Goal: Task Accomplishment & Management: Use online tool/utility

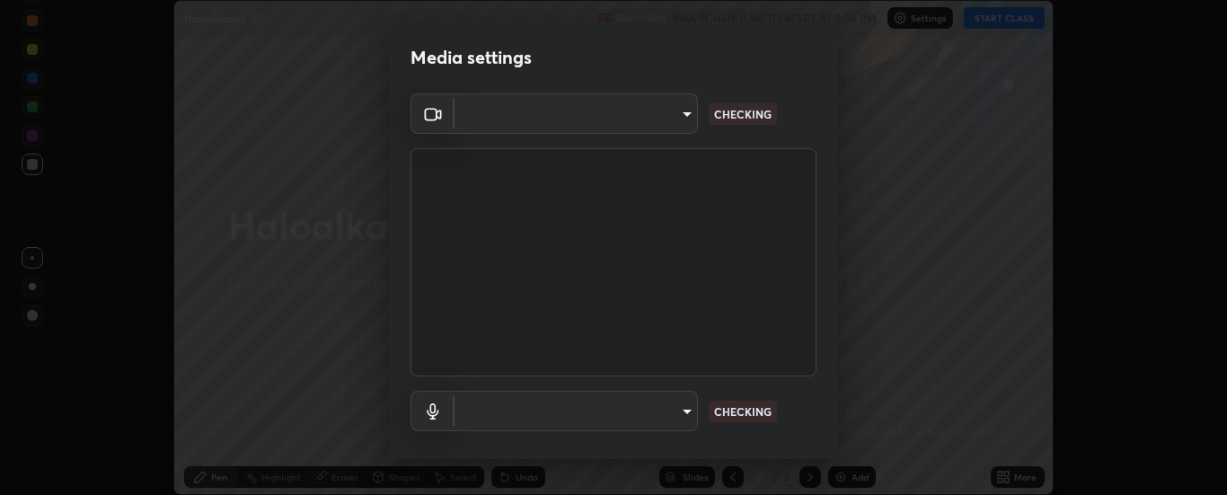
scroll to position [94, 0]
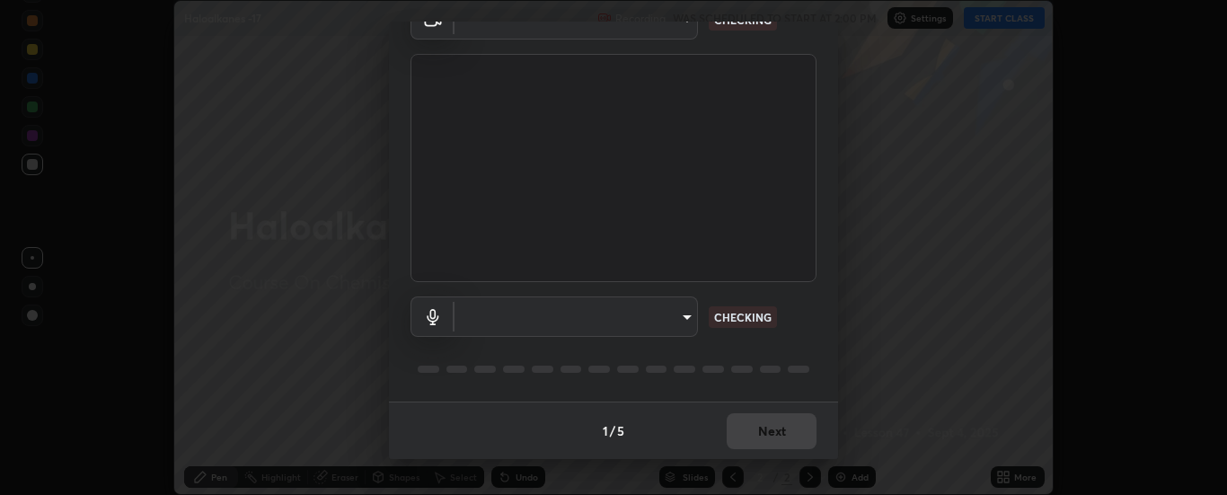
type input "33bb49e09bcfbb4316c4890d77ad60ffd3795cdb709f4857747982be22fbf515"
type input "communications"
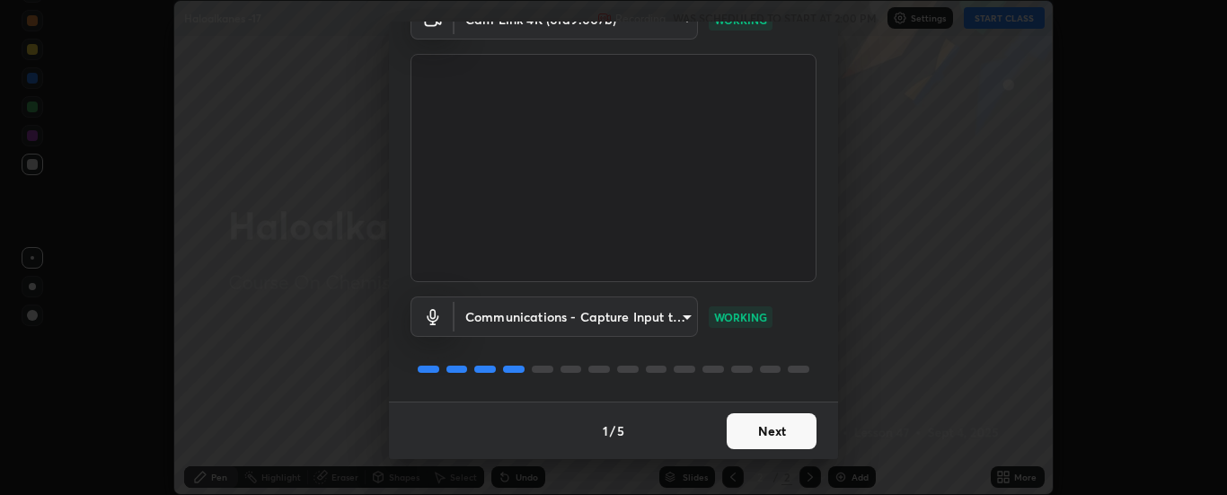
click at [774, 425] on button "Next" at bounding box center [771, 431] width 90 height 36
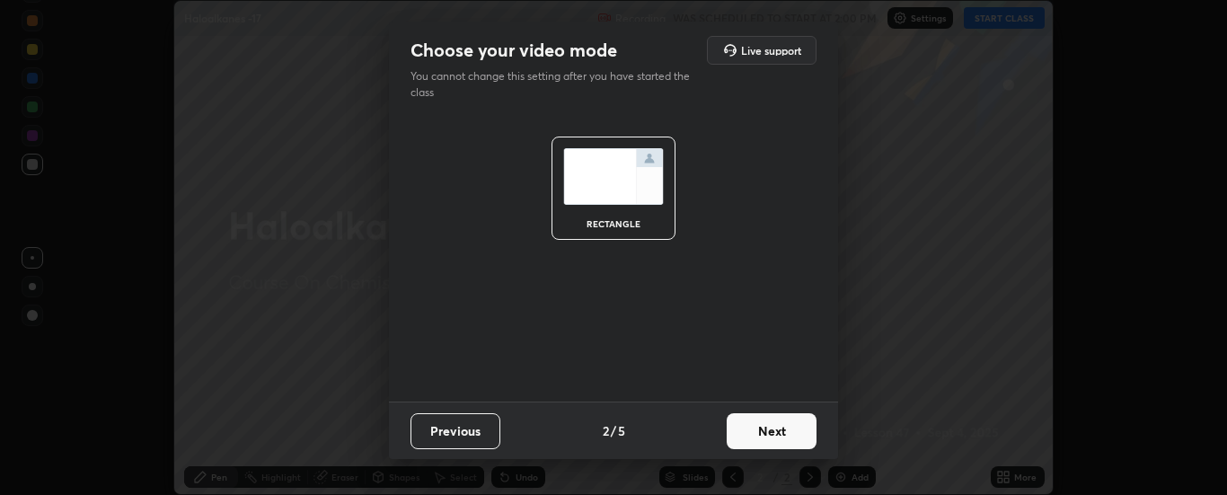
scroll to position [0, 0]
click at [781, 425] on button "Next" at bounding box center [771, 431] width 90 height 36
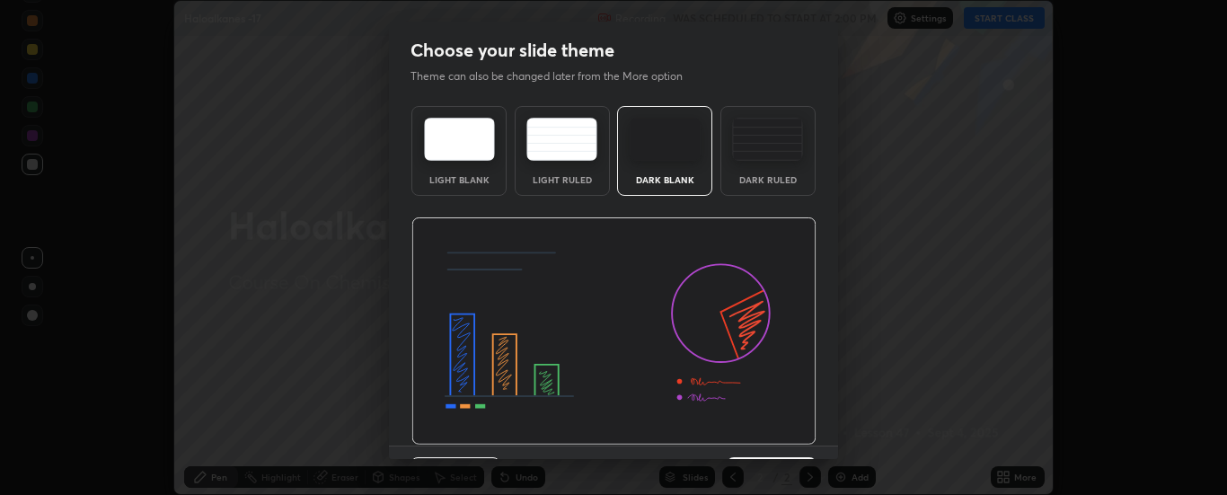
scroll to position [44, 0]
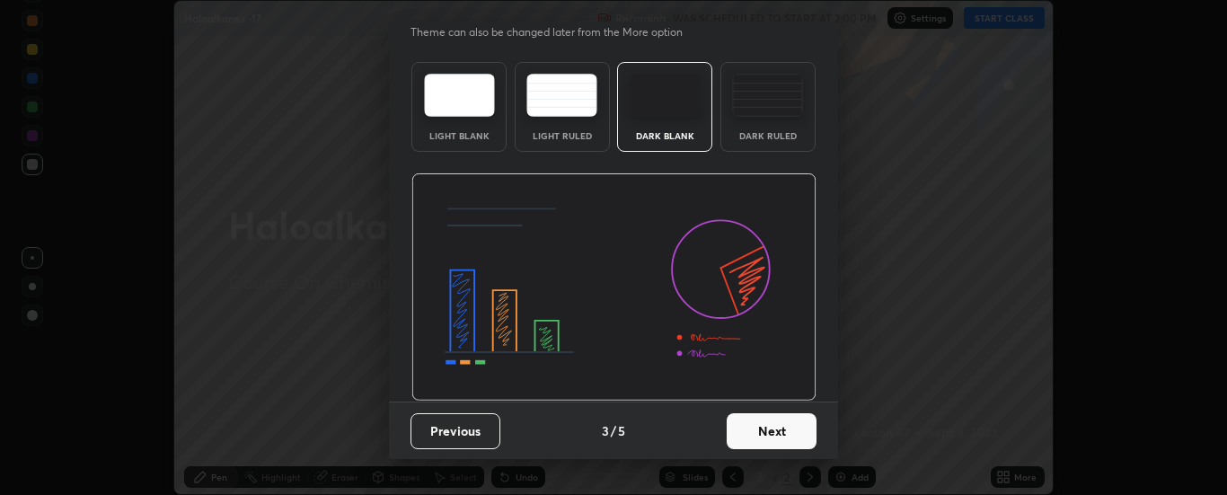
click at [775, 426] on button "Next" at bounding box center [771, 431] width 90 height 36
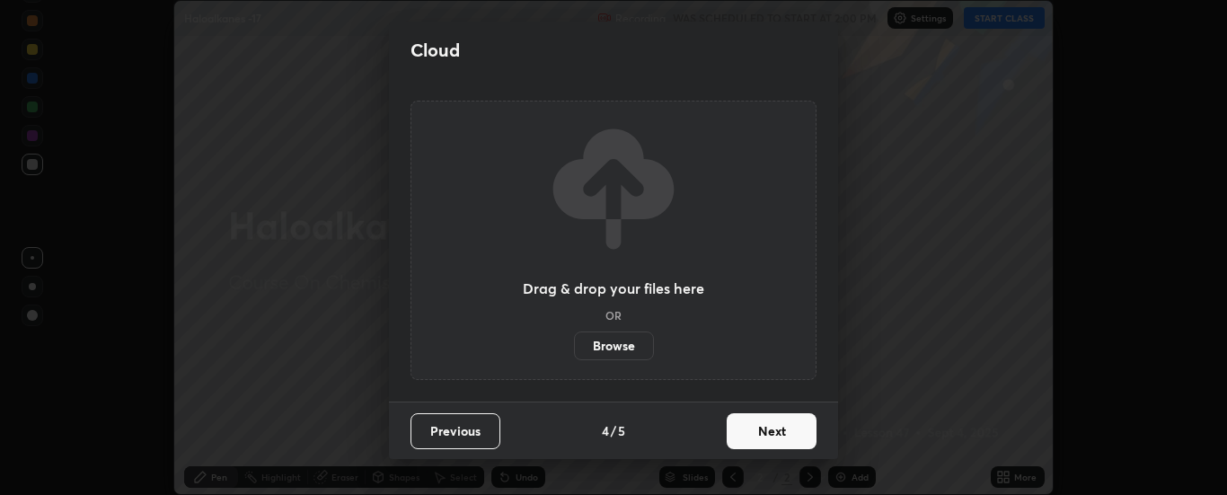
click at [779, 431] on button "Next" at bounding box center [771, 431] width 90 height 36
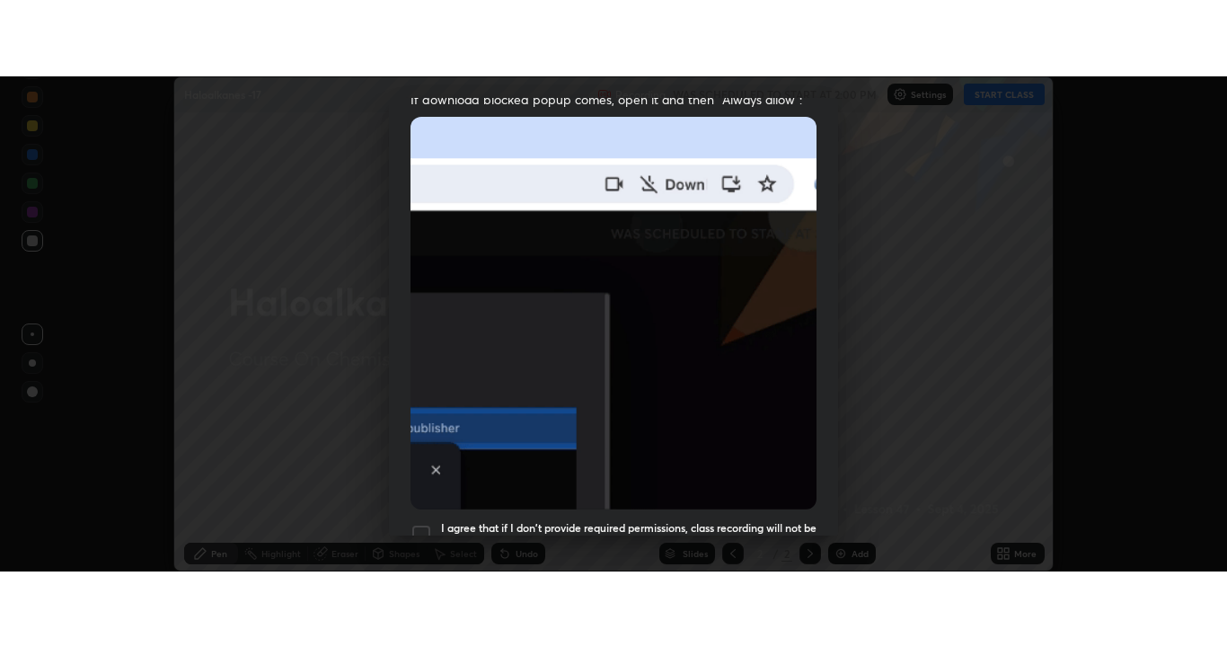
scroll to position [461, 0]
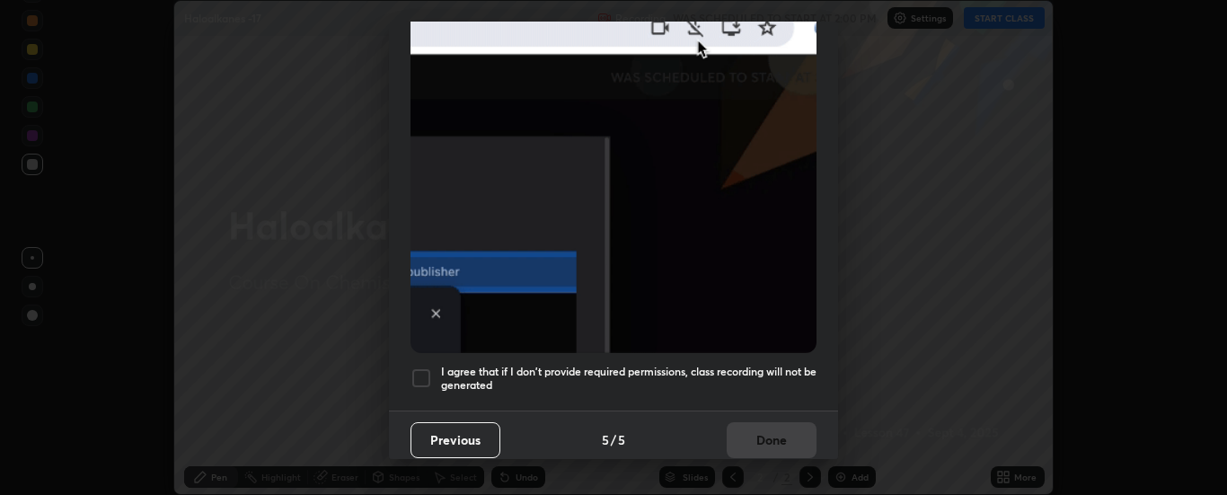
click at [422, 367] on div at bounding box center [421, 378] width 22 height 22
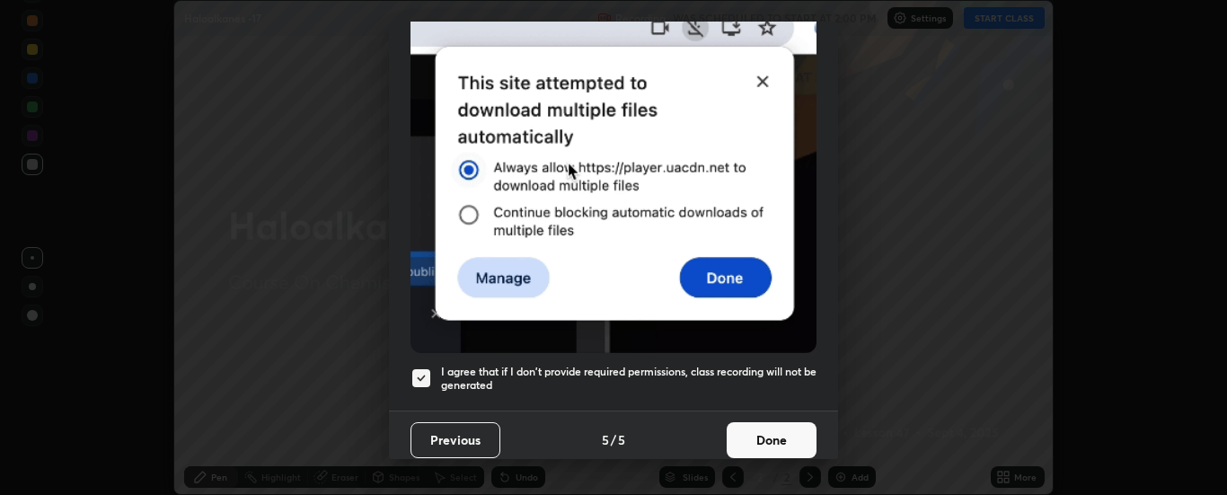
click at [759, 427] on button "Done" at bounding box center [771, 440] width 90 height 36
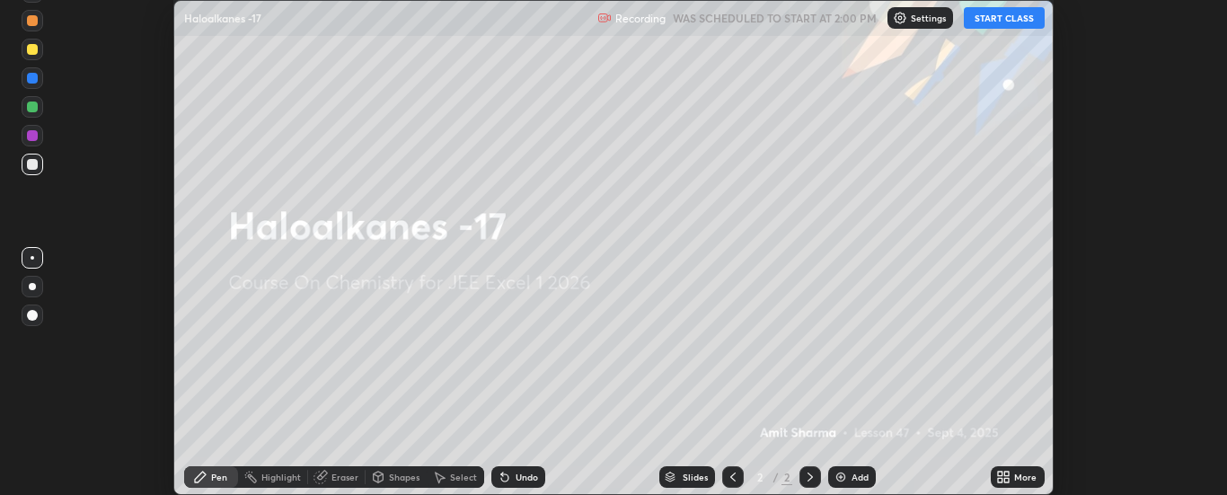
click at [1002, 19] on button "START CLASS" at bounding box center [1004, 18] width 81 height 22
click at [1011, 474] on div "More" at bounding box center [1017, 477] width 54 height 22
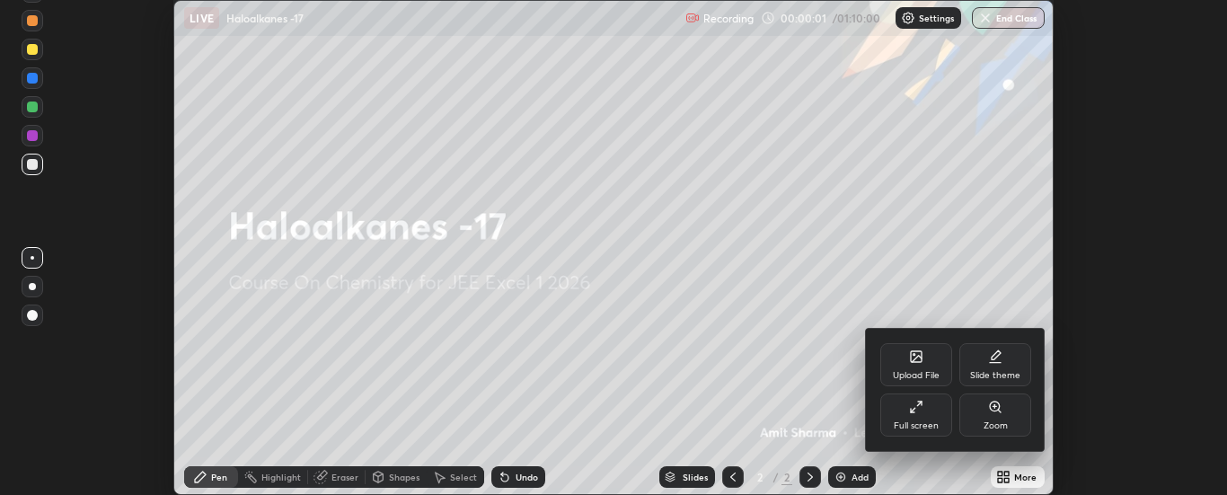
click at [914, 417] on div "Full screen" at bounding box center [916, 414] width 72 height 43
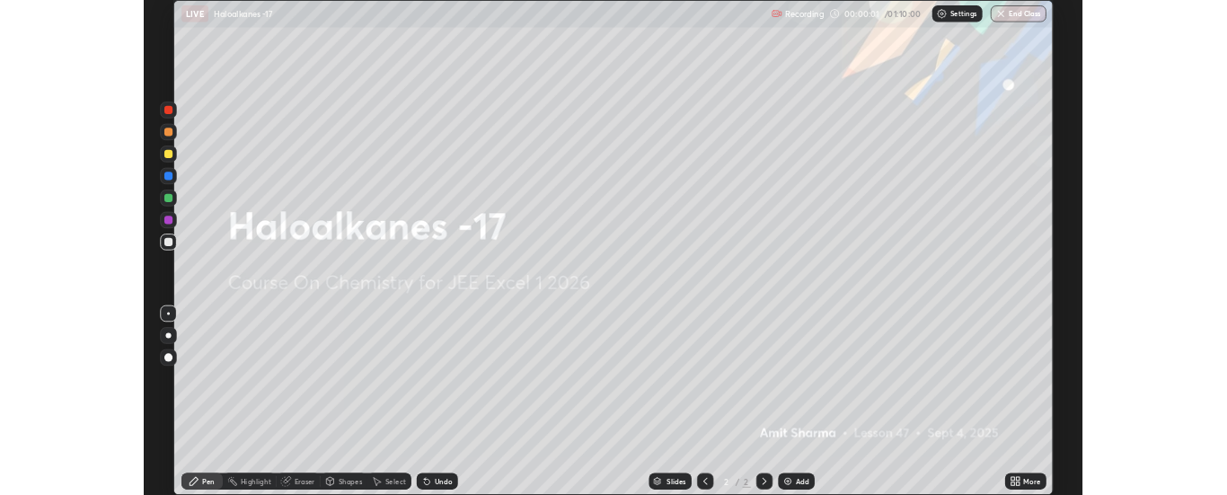
scroll to position [647, 1227]
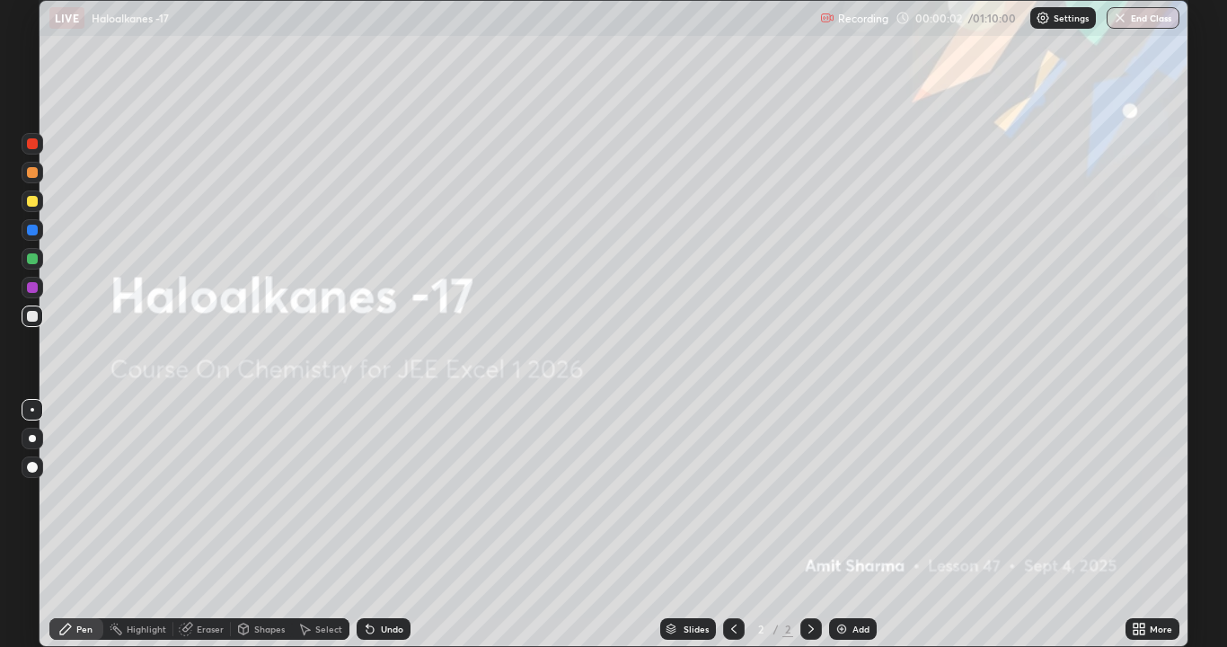
click at [852, 494] on div "Add" at bounding box center [860, 628] width 17 height 9
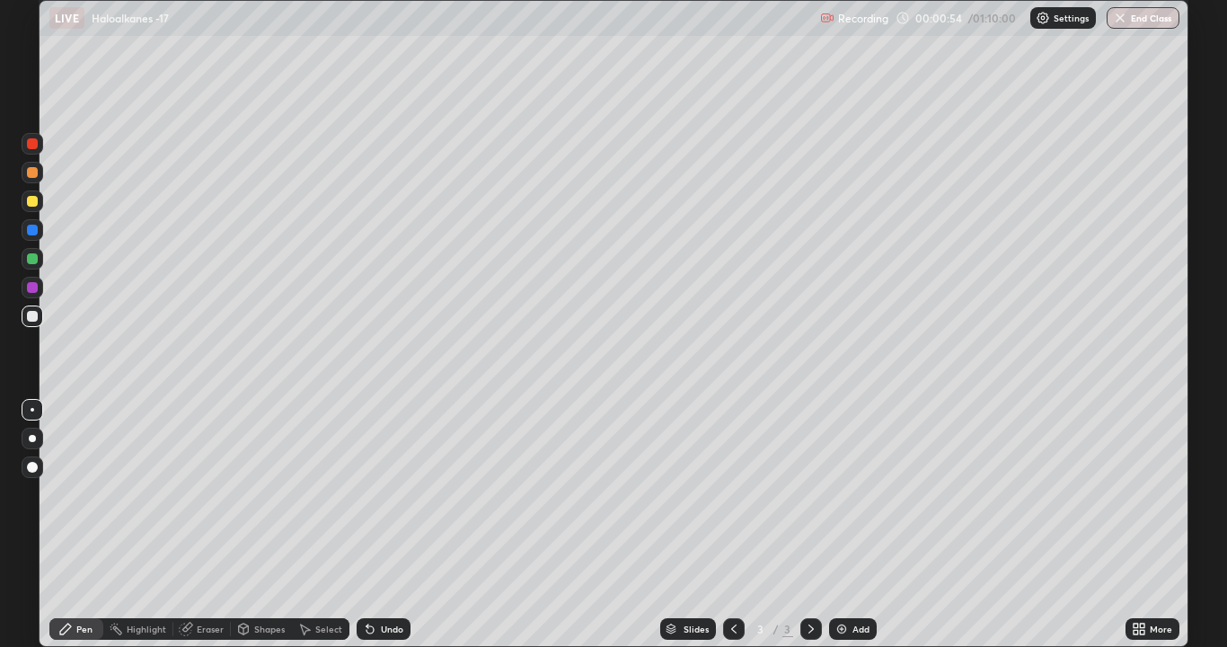
click at [30, 204] on div at bounding box center [32, 201] width 11 height 11
click at [31, 316] on div at bounding box center [32, 316] width 11 height 11
click at [33, 260] on div at bounding box center [32, 258] width 11 height 11
click at [32, 317] on div at bounding box center [32, 316] width 11 height 11
click at [386, 494] on div "Undo" at bounding box center [392, 628] width 22 height 9
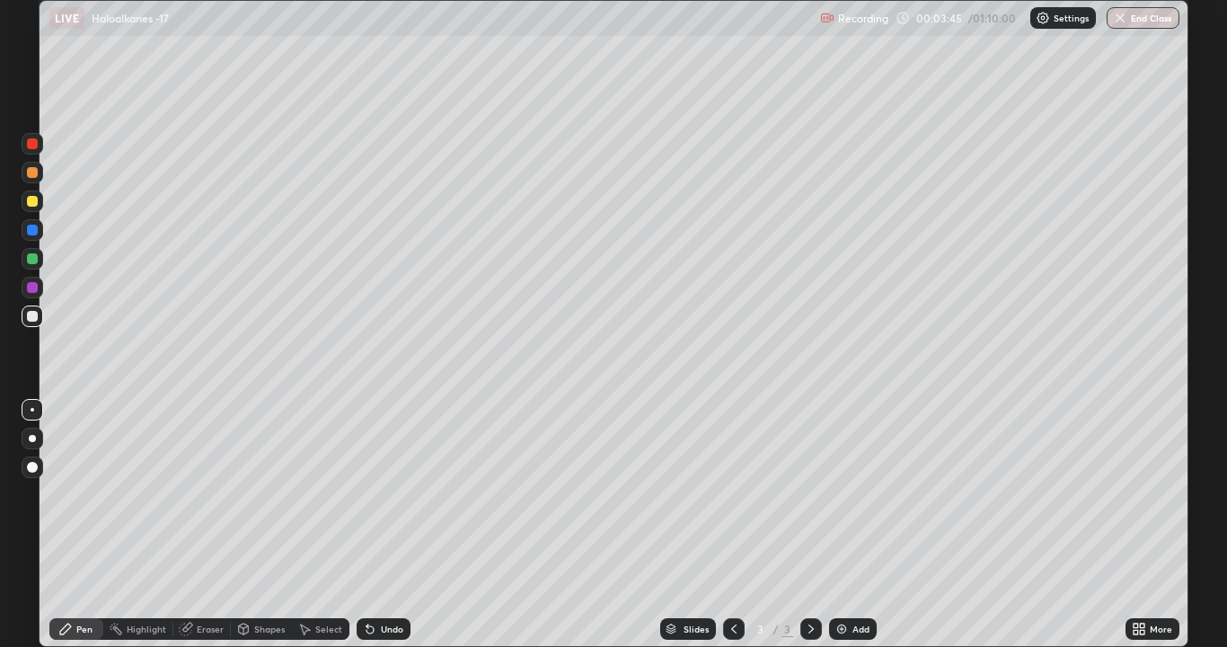
click at [37, 260] on div at bounding box center [32, 258] width 11 height 11
click at [35, 171] on div at bounding box center [32, 172] width 11 height 11
click at [33, 259] on div at bounding box center [32, 258] width 11 height 11
click at [37, 316] on div at bounding box center [32, 316] width 11 height 11
click at [202, 494] on div "Eraser" at bounding box center [210, 628] width 27 height 9
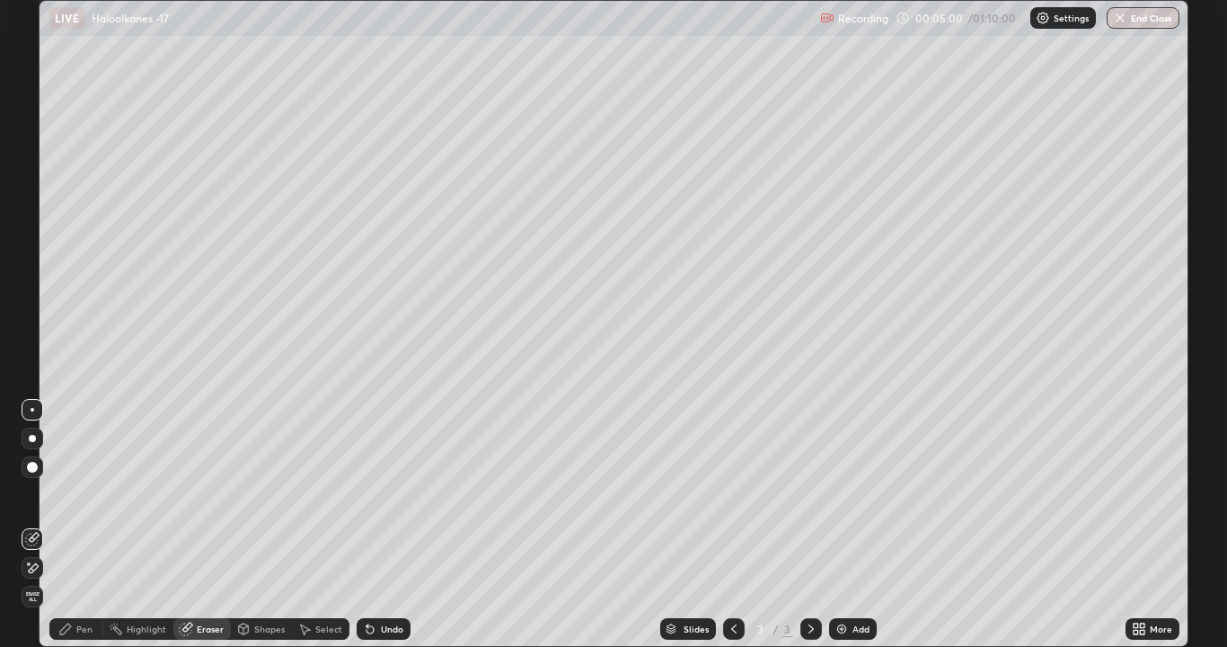
click at [80, 494] on div "Pen" at bounding box center [84, 628] width 16 height 9
click at [850, 494] on div "Add" at bounding box center [853, 629] width 48 height 22
click at [37, 202] on div at bounding box center [32, 201] width 11 height 11
click at [35, 318] on div at bounding box center [32, 316] width 11 height 11
click at [33, 198] on div at bounding box center [32, 201] width 11 height 11
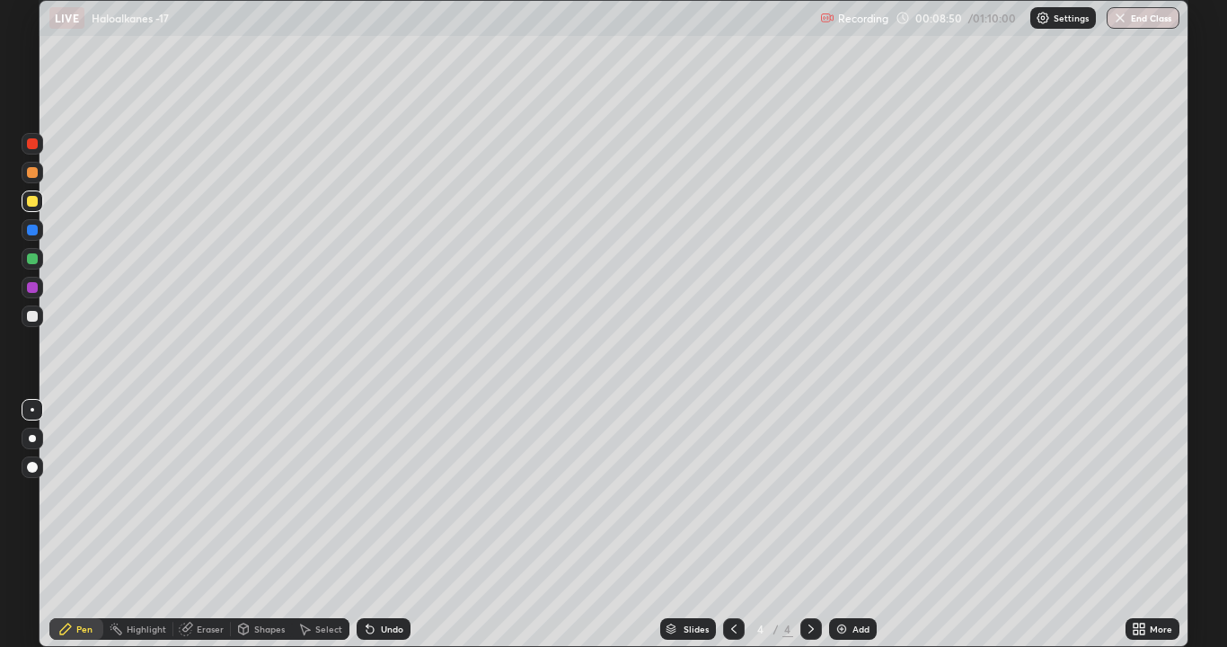
click at [35, 316] on div at bounding box center [32, 316] width 11 height 11
click at [208, 494] on div "Eraser" at bounding box center [210, 628] width 27 height 9
click at [87, 494] on div "Pen" at bounding box center [84, 628] width 16 height 9
click at [375, 494] on div "Undo" at bounding box center [383, 629] width 54 height 22
click at [32, 202] on div at bounding box center [32, 201] width 11 height 11
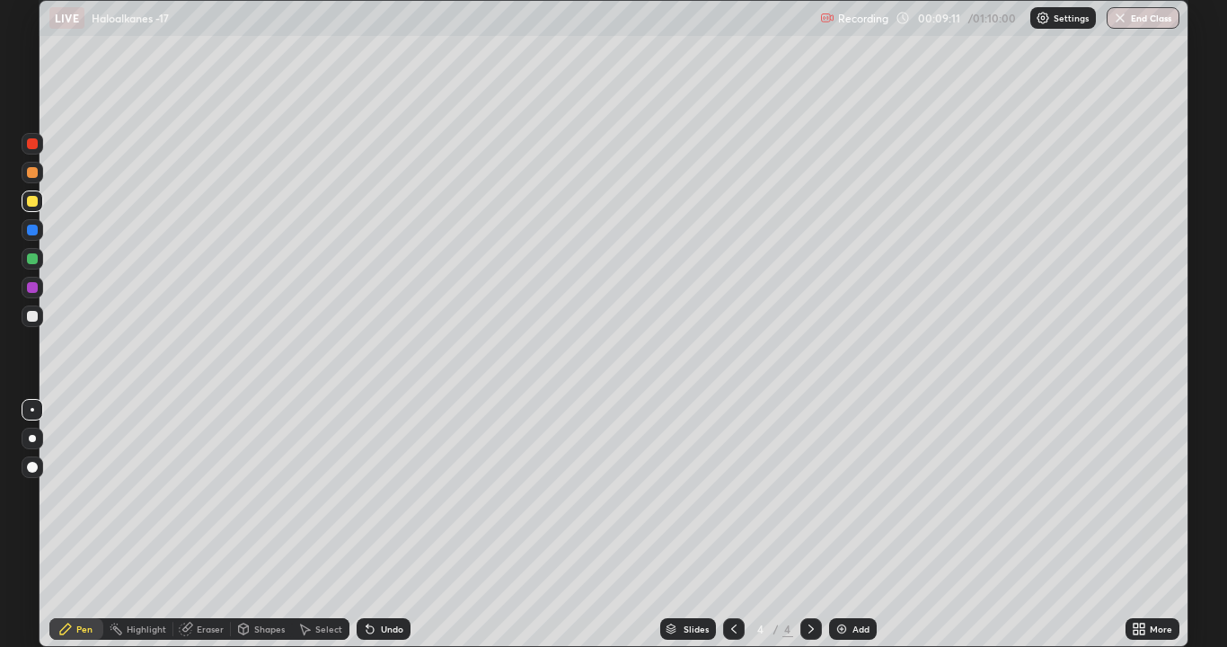
click at [31, 313] on div at bounding box center [32, 316] width 11 height 11
click at [31, 315] on div at bounding box center [32, 316] width 11 height 11
click at [841, 494] on img at bounding box center [841, 628] width 14 height 14
click at [33, 144] on div at bounding box center [32, 143] width 11 height 11
click at [33, 202] on div at bounding box center [32, 201] width 11 height 11
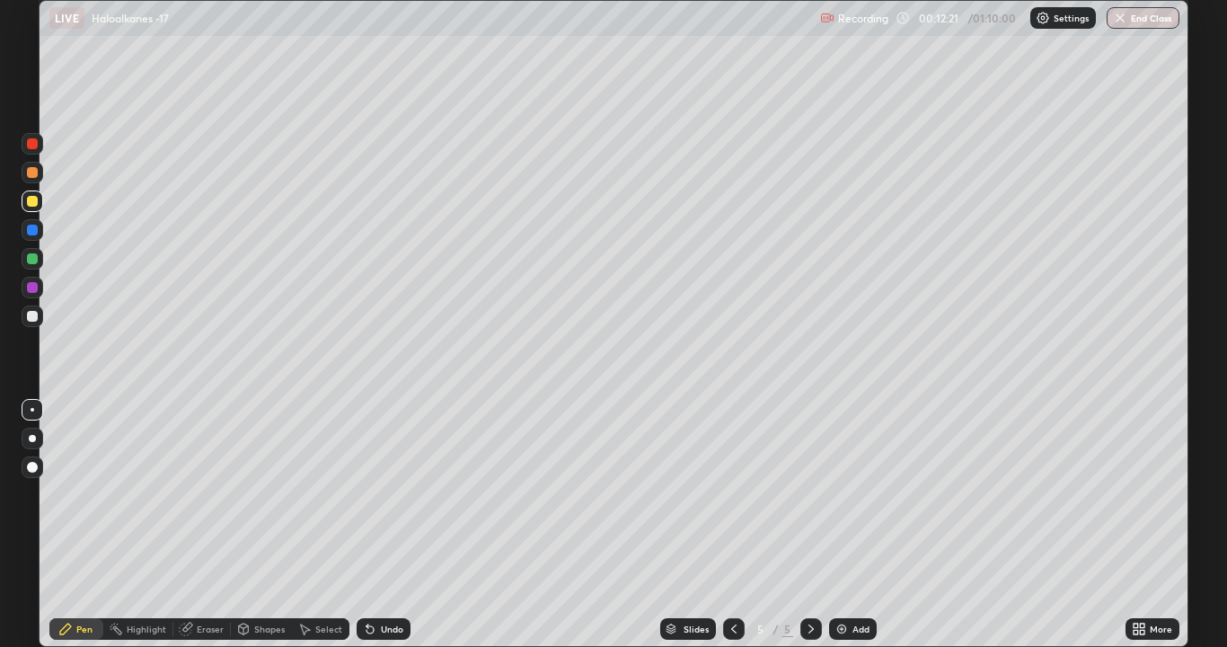
click at [33, 318] on div at bounding box center [32, 316] width 11 height 11
click at [33, 202] on div at bounding box center [32, 201] width 11 height 11
click at [36, 146] on div at bounding box center [32, 143] width 11 height 11
click at [32, 316] on div at bounding box center [32, 316] width 11 height 11
click at [31, 260] on div at bounding box center [32, 258] width 11 height 11
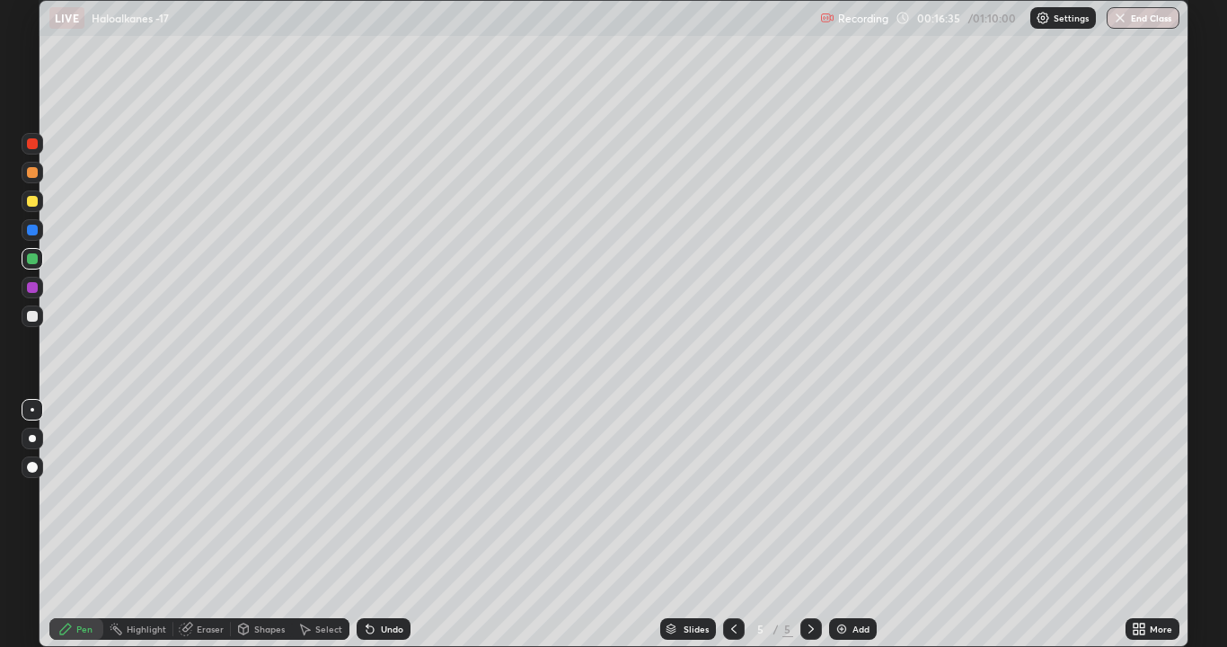
click at [843, 494] on img at bounding box center [841, 628] width 14 height 14
click at [35, 203] on div at bounding box center [32, 201] width 11 height 11
click at [33, 312] on div at bounding box center [32, 316] width 11 height 11
click at [381, 494] on div "Undo" at bounding box center [392, 628] width 22 height 9
click at [382, 494] on div "Undo" at bounding box center [392, 628] width 22 height 9
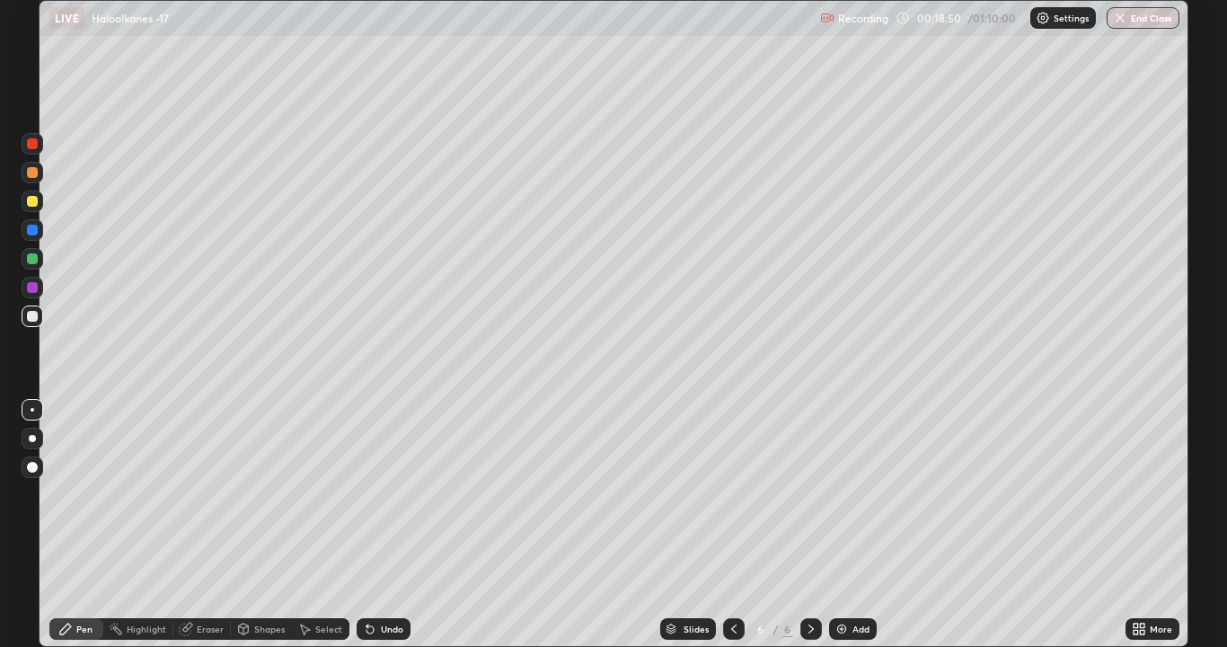
click at [382, 494] on div "Undo" at bounding box center [392, 628] width 22 height 9
click at [33, 283] on div at bounding box center [32, 287] width 11 height 11
click at [35, 316] on div at bounding box center [32, 316] width 11 height 11
click at [852, 494] on div "Add" at bounding box center [860, 628] width 17 height 9
click at [37, 199] on div at bounding box center [32, 201] width 11 height 11
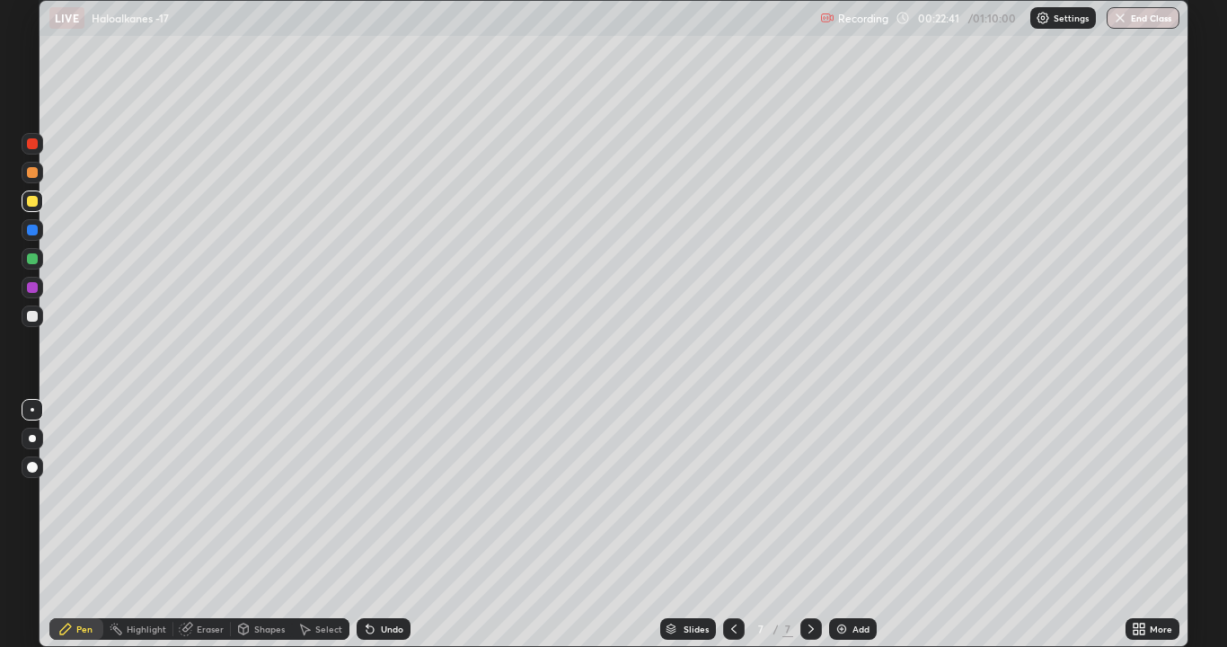
click at [32, 314] on div at bounding box center [32, 316] width 11 height 11
click at [378, 494] on div "Undo" at bounding box center [383, 629] width 54 height 22
click at [36, 260] on div at bounding box center [32, 258] width 11 height 11
click at [851, 494] on div "Add" at bounding box center [853, 629] width 48 height 22
click at [35, 199] on div at bounding box center [32, 201] width 11 height 11
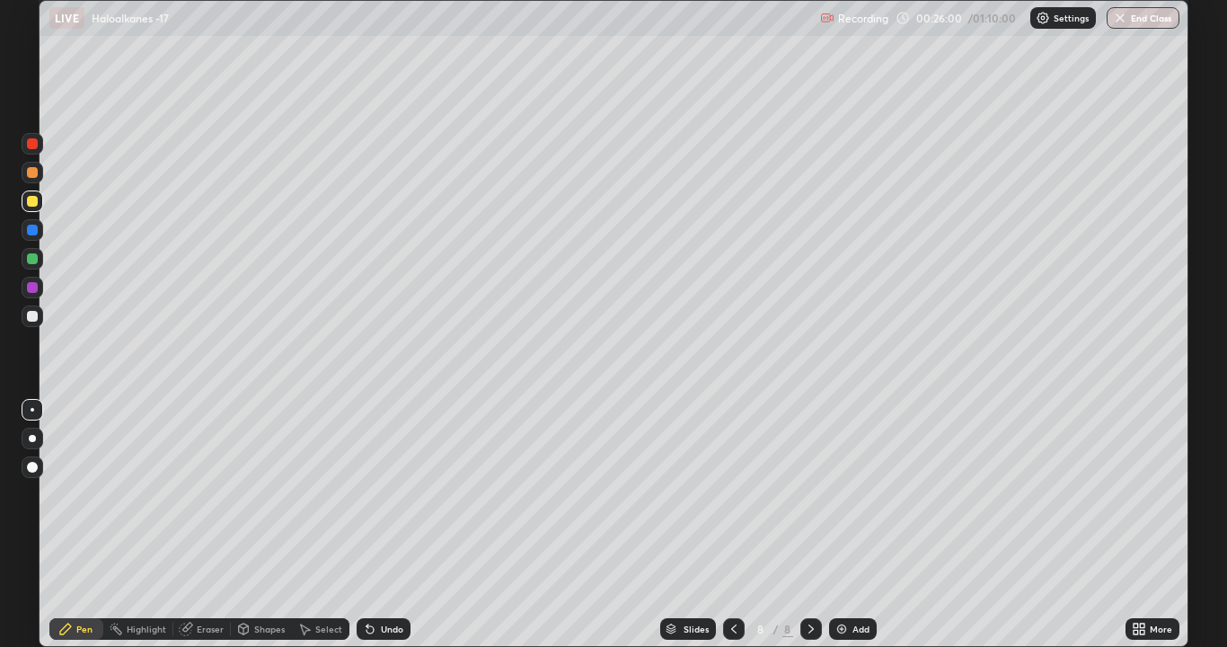
click at [32, 315] on div at bounding box center [32, 316] width 11 height 11
click at [382, 494] on div "Undo" at bounding box center [392, 628] width 22 height 9
click at [202, 494] on div "Eraser" at bounding box center [210, 628] width 27 height 9
click at [92, 494] on div "Pen" at bounding box center [76, 629] width 54 height 22
click at [845, 494] on img at bounding box center [841, 628] width 14 height 14
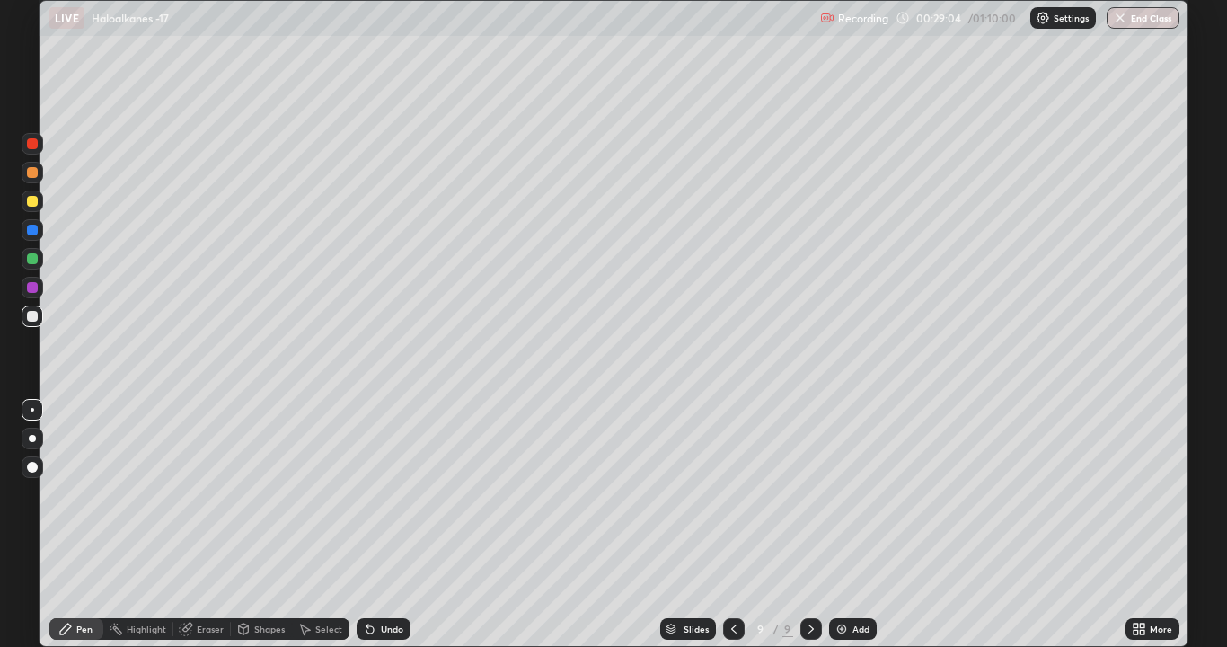
click at [31, 201] on div at bounding box center [32, 201] width 11 height 11
click at [34, 317] on div at bounding box center [32, 316] width 11 height 11
click at [368, 494] on icon at bounding box center [370, 628] width 14 height 14
click at [374, 494] on icon at bounding box center [370, 628] width 14 height 14
click at [729, 494] on icon at bounding box center [733, 628] width 14 height 14
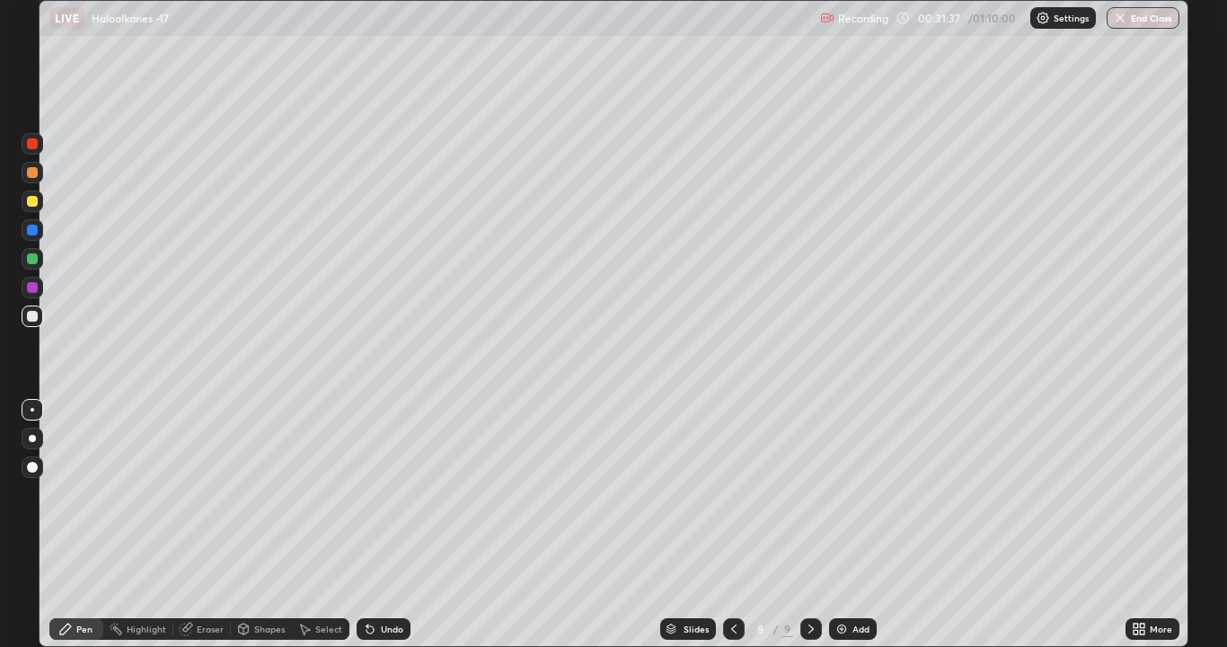
click at [194, 494] on div "Eraser" at bounding box center [201, 629] width 57 height 22
click at [88, 494] on div "Pen" at bounding box center [84, 628] width 16 height 9
click at [809, 494] on icon at bounding box center [810, 628] width 5 height 9
click at [849, 494] on div "Add" at bounding box center [853, 629] width 48 height 22
click at [36, 202] on div at bounding box center [32, 201] width 11 height 11
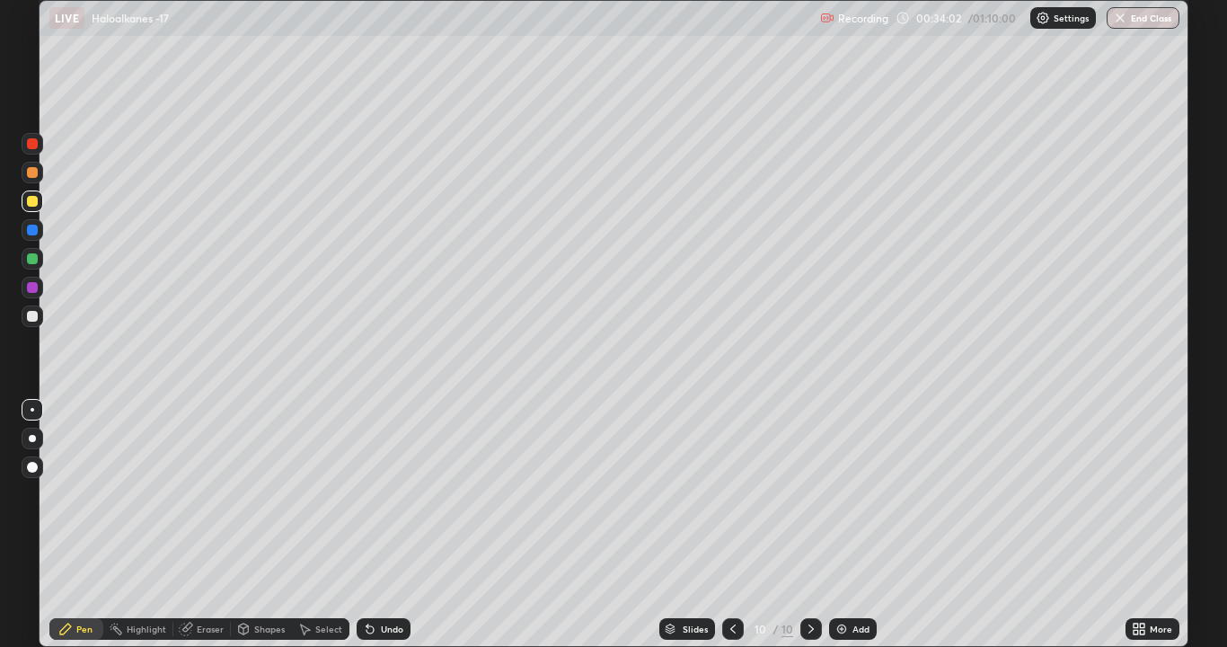
click at [31, 315] on div at bounding box center [32, 316] width 11 height 11
click at [32, 256] on div at bounding box center [32, 258] width 11 height 11
click at [34, 312] on div at bounding box center [32, 316] width 11 height 11
click at [34, 145] on div at bounding box center [32, 143] width 11 height 11
click at [31, 295] on div at bounding box center [33, 288] width 22 height 22
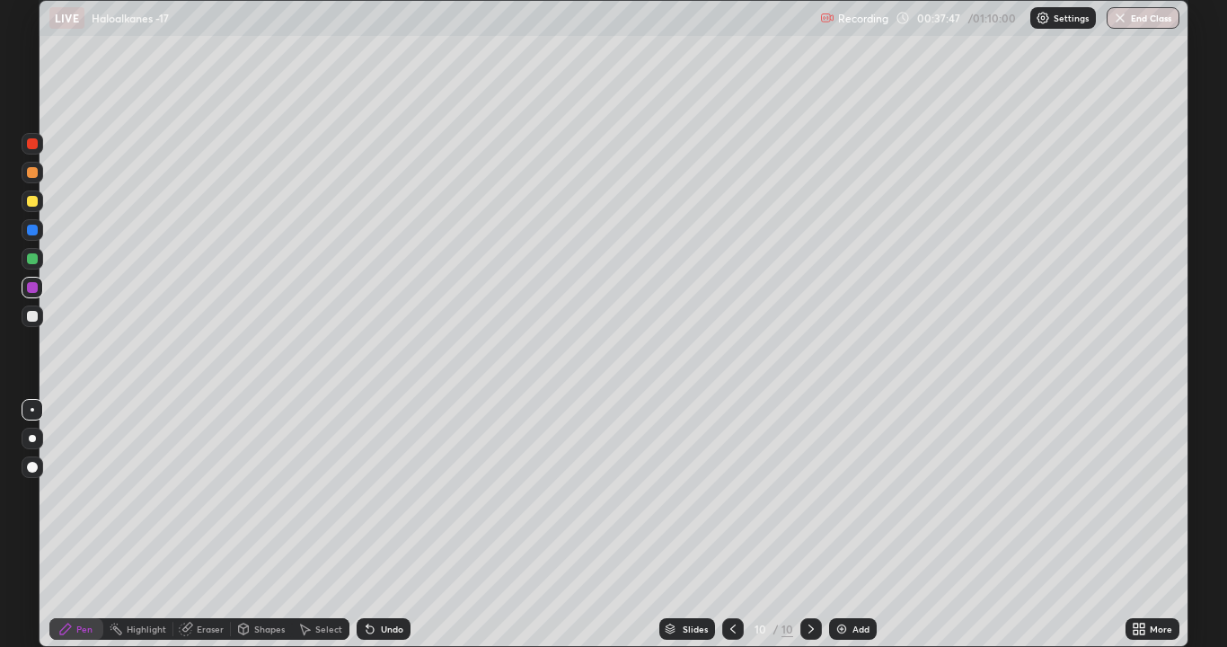
click at [32, 319] on div at bounding box center [32, 316] width 11 height 11
click at [31, 286] on div at bounding box center [32, 287] width 11 height 11
click at [852, 494] on div "Add" at bounding box center [860, 628] width 17 height 9
click at [36, 203] on div at bounding box center [32, 201] width 11 height 11
click at [33, 313] on div at bounding box center [32, 316] width 11 height 11
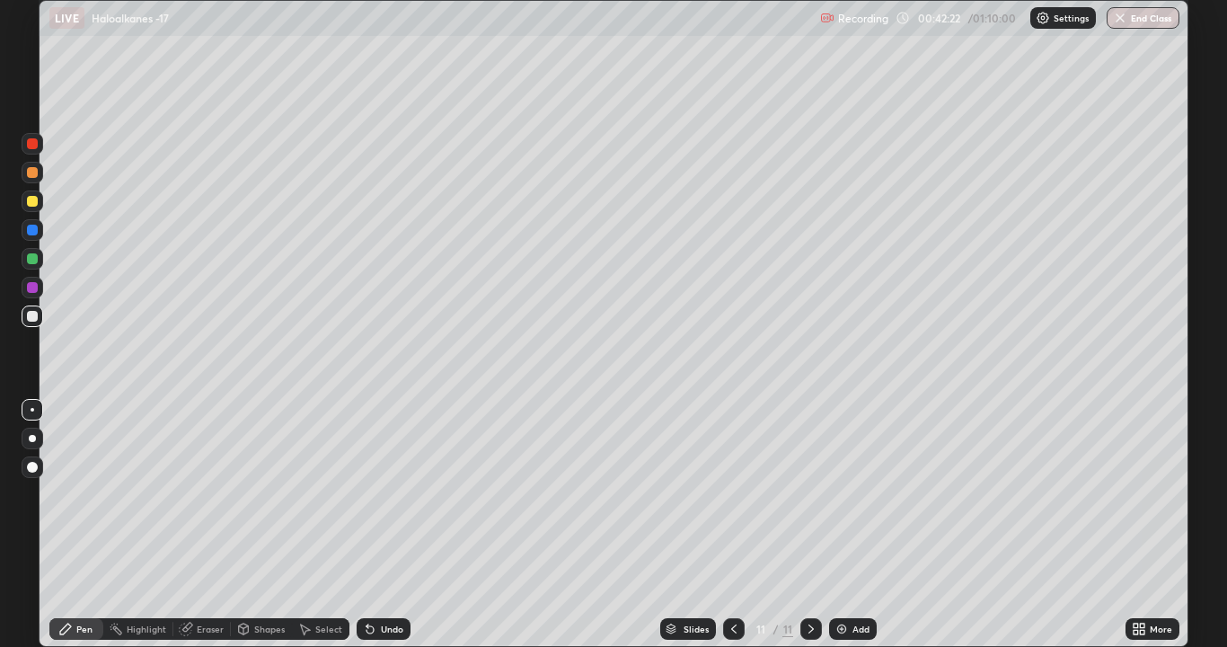
click at [390, 494] on div "Undo" at bounding box center [392, 628] width 22 height 9
click at [387, 494] on div "Undo" at bounding box center [392, 628] width 22 height 9
click at [388, 494] on div "Undo" at bounding box center [392, 628] width 22 height 9
click at [389, 494] on div "Undo" at bounding box center [392, 628] width 22 height 9
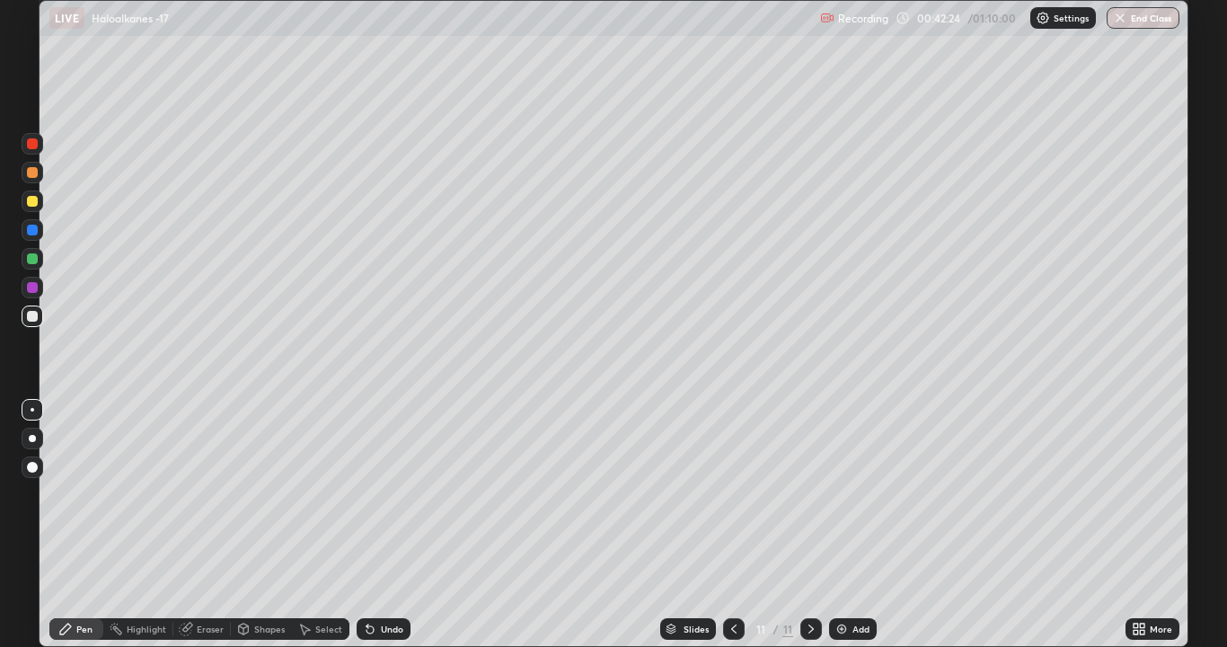
click at [391, 494] on div "Undo" at bounding box center [383, 629] width 54 height 22
click at [390, 494] on div "Undo" at bounding box center [383, 629] width 54 height 22
click at [383, 494] on div "Undo" at bounding box center [392, 628] width 22 height 9
click at [390, 494] on div "Undo" at bounding box center [392, 628] width 22 height 9
click at [391, 494] on div "Undo" at bounding box center [392, 628] width 22 height 9
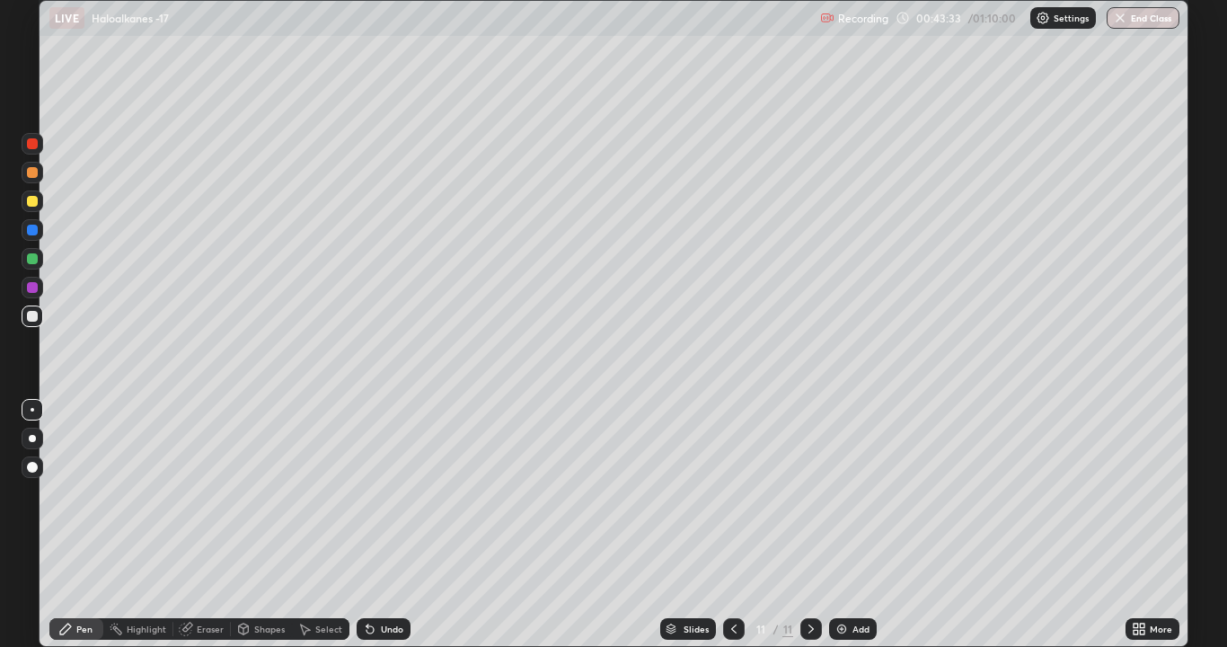
click at [30, 289] on div at bounding box center [32, 287] width 11 height 11
click at [34, 316] on div at bounding box center [32, 316] width 11 height 11
click at [205, 494] on div "Eraser" at bounding box center [201, 629] width 57 height 22
click at [96, 494] on div "Pen" at bounding box center [76, 629] width 54 height 22
click at [838, 494] on img at bounding box center [841, 628] width 14 height 14
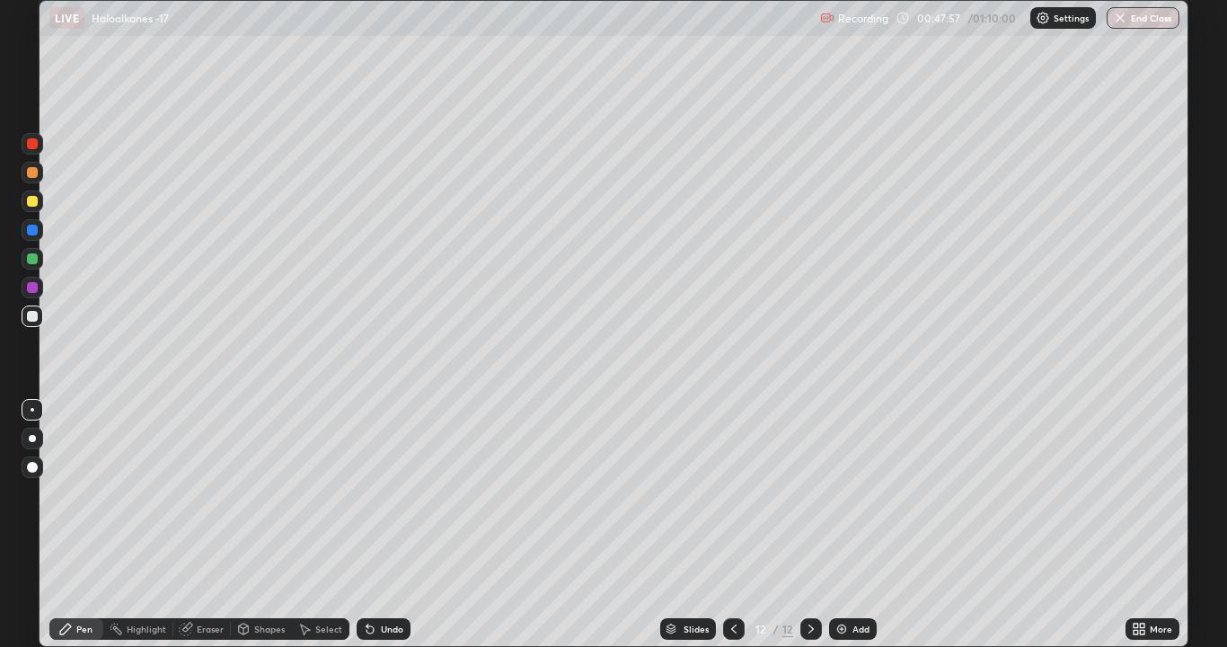
click at [34, 175] on div at bounding box center [32, 172] width 11 height 11
click at [385, 494] on div "Undo" at bounding box center [392, 628] width 22 height 9
click at [392, 494] on div "Undo" at bounding box center [392, 628] width 22 height 9
click at [31, 314] on div at bounding box center [32, 316] width 11 height 11
click at [193, 494] on div "Eraser" at bounding box center [201, 629] width 57 height 22
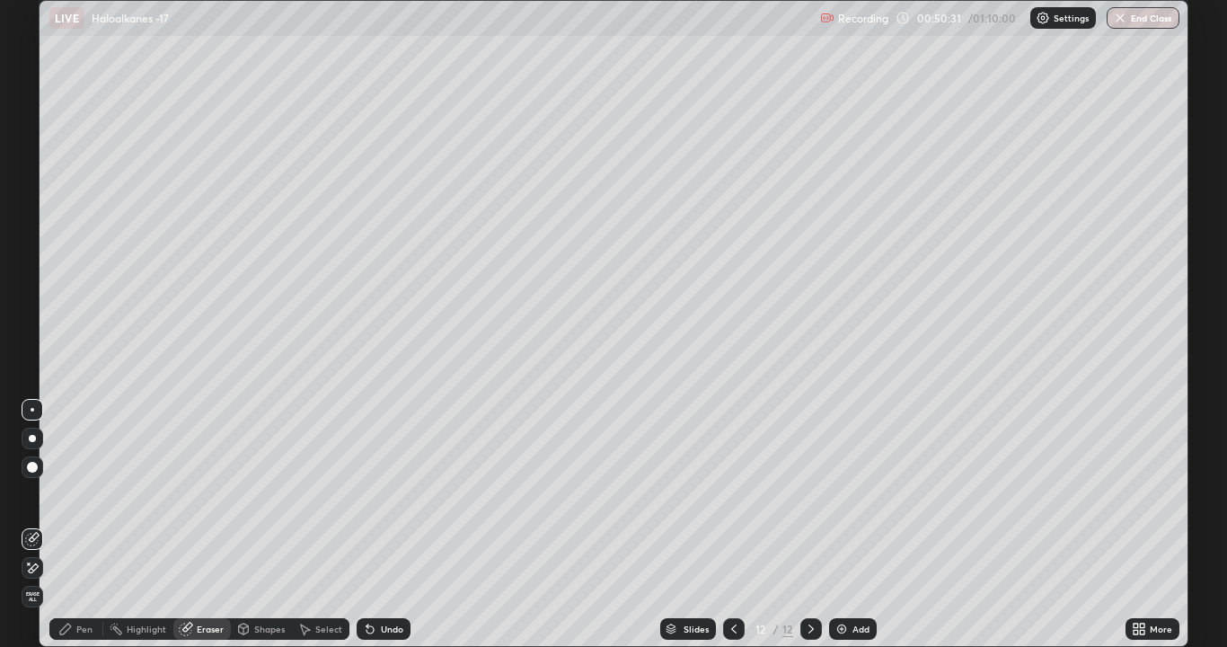
click at [80, 494] on div "Pen" at bounding box center [84, 628] width 16 height 9
click at [31, 173] on div at bounding box center [32, 172] width 11 height 11
click at [846, 494] on img at bounding box center [841, 628] width 14 height 14
click at [35, 204] on div at bounding box center [32, 201] width 11 height 11
click at [34, 315] on div at bounding box center [32, 316] width 11 height 11
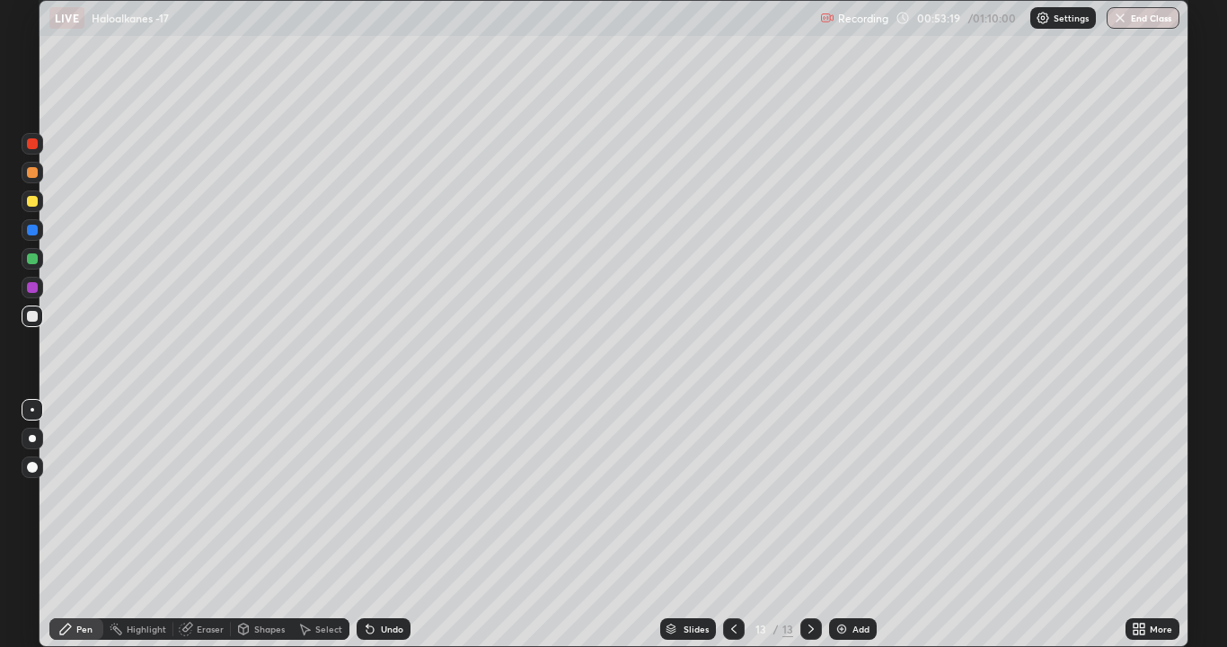
click at [31, 260] on div at bounding box center [32, 258] width 11 height 11
click at [45, 265] on div at bounding box center [32, 258] width 29 height 29
click at [34, 173] on div at bounding box center [32, 172] width 11 height 11
click at [32, 320] on div at bounding box center [32, 316] width 11 height 11
click at [31, 260] on div at bounding box center [32, 258] width 11 height 11
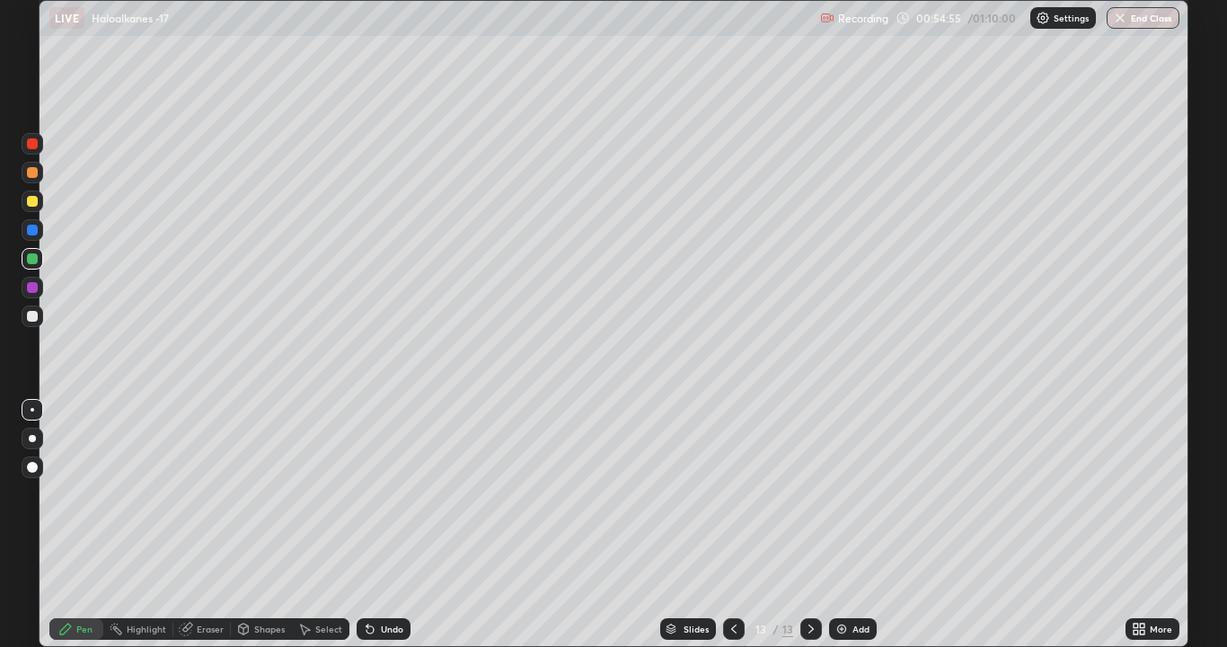
click at [32, 315] on div at bounding box center [32, 316] width 11 height 11
click at [32, 287] on div at bounding box center [32, 287] width 11 height 11
click at [27, 318] on div at bounding box center [32, 316] width 11 height 11
click at [215, 494] on div "Eraser" at bounding box center [210, 628] width 27 height 9
click at [93, 494] on div "Pen" at bounding box center [76, 629] width 54 height 22
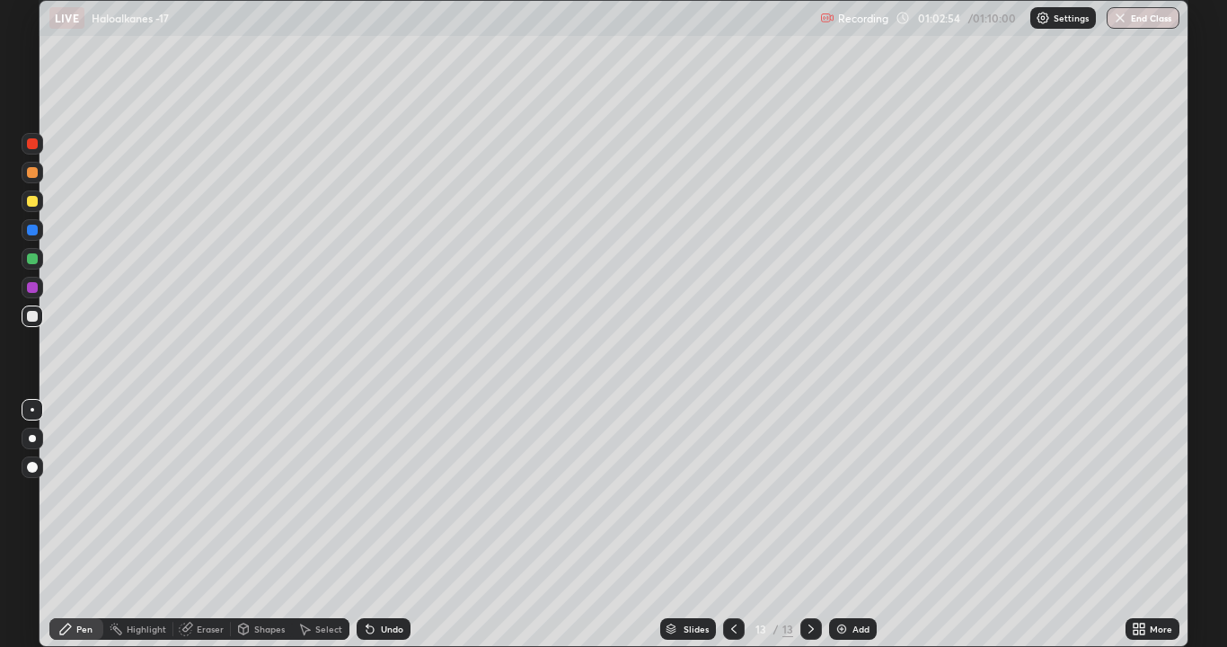
click at [842, 494] on img at bounding box center [841, 628] width 14 height 14
click at [35, 202] on div at bounding box center [32, 201] width 11 height 11
click at [211, 494] on div "Eraser" at bounding box center [210, 628] width 27 height 9
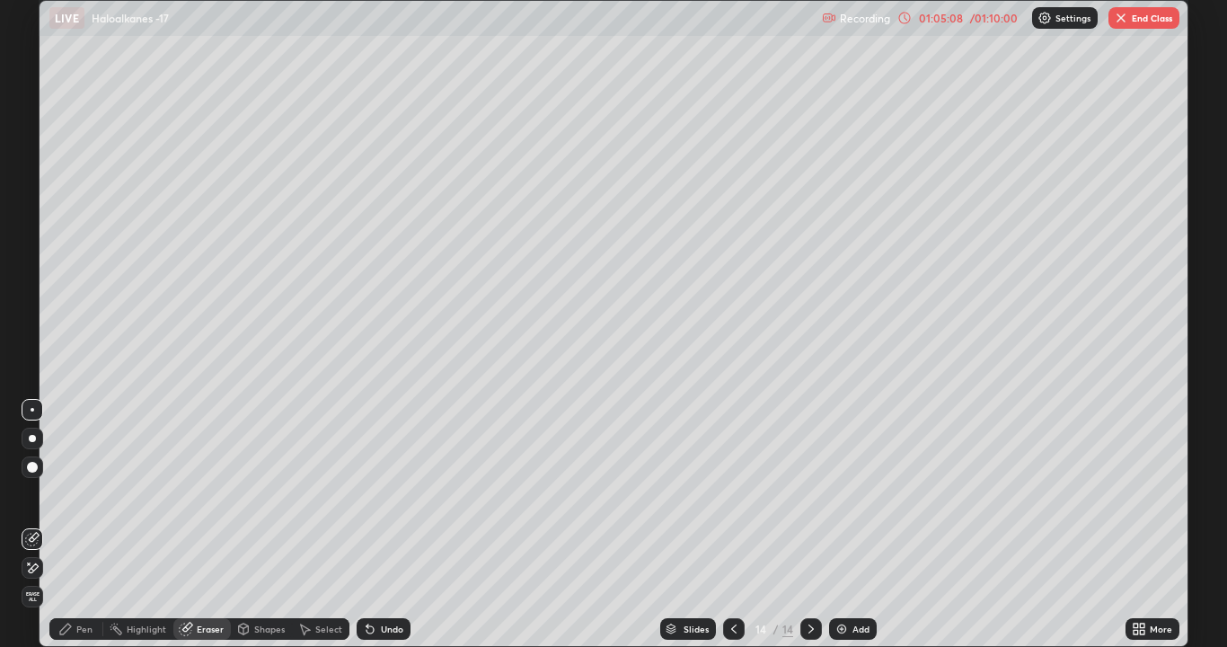
click at [1139, 19] on button "End Class" at bounding box center [1143, 18] width 71 height 22
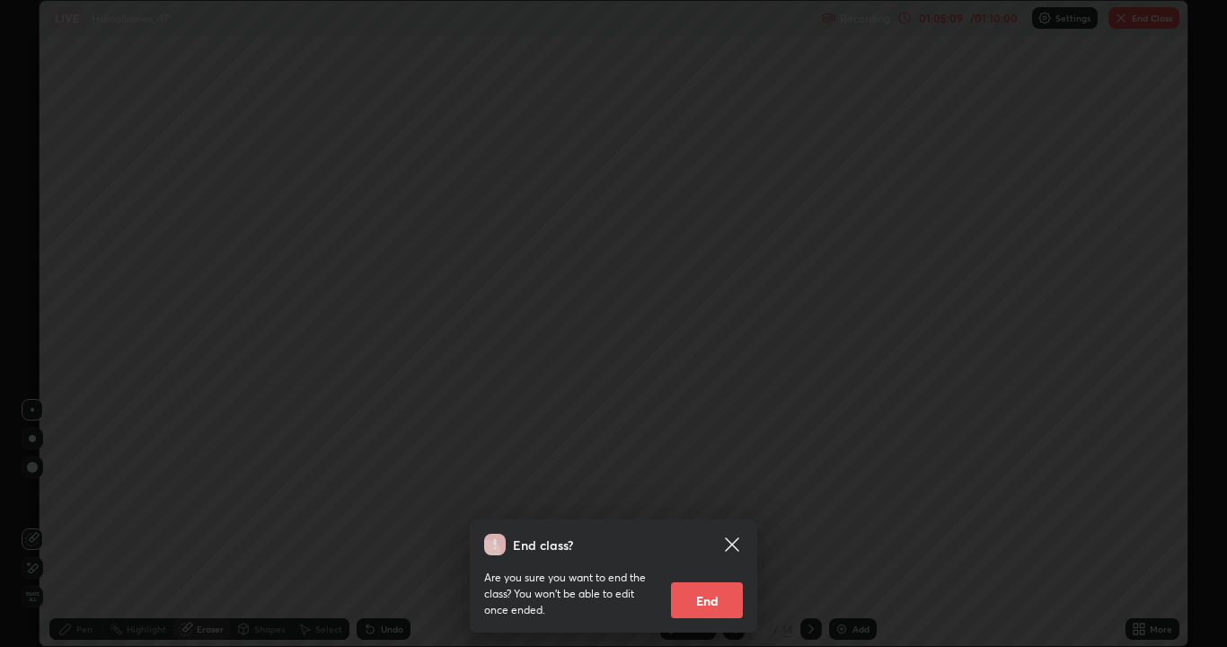
click at [714, 494] on button "End" at bounding box center [707, 600] width 72 height 36
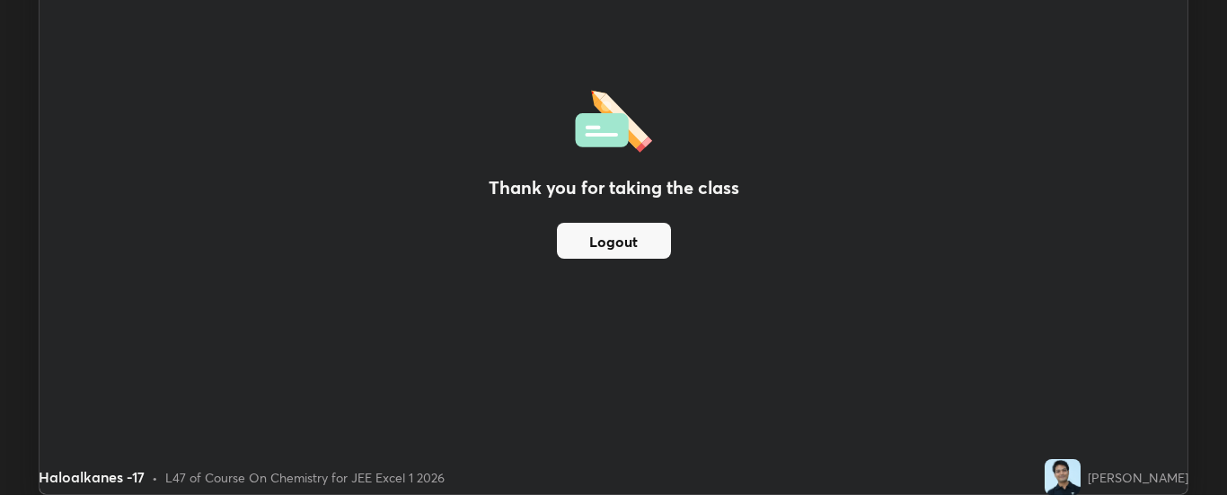
scroll to position [89303, 88572]
